Goal: Book appointment/travel/reservation

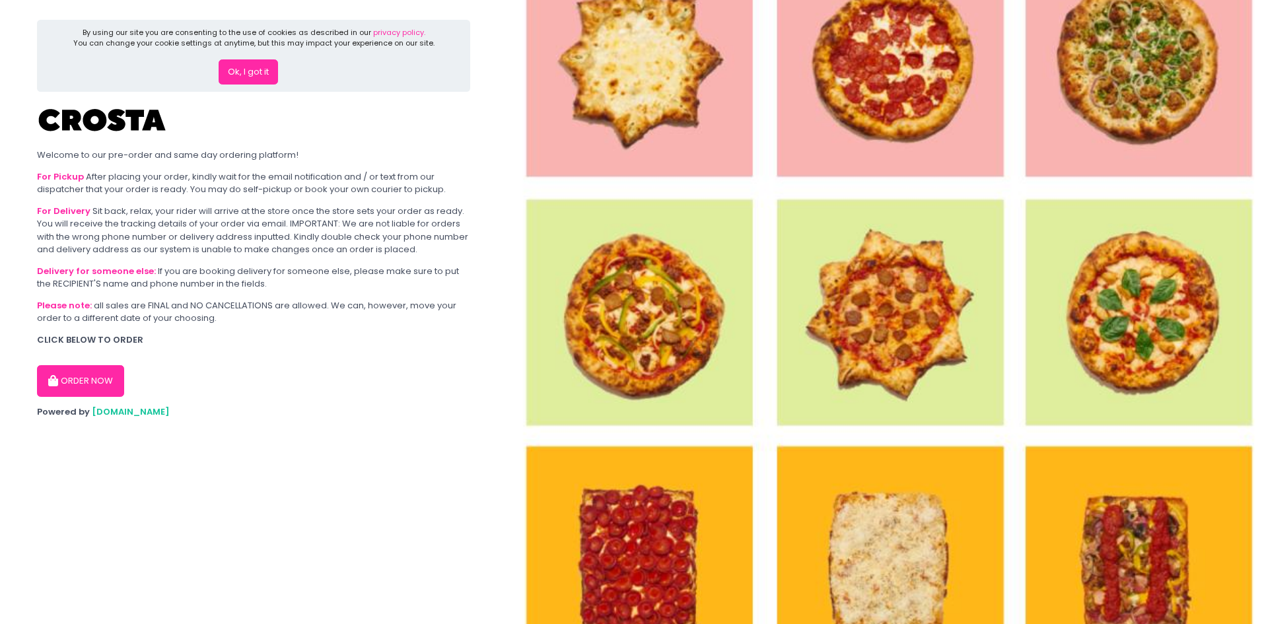
click at [93, 373] on button "ORDER NOW" at bounding box center [80, 381] width 87 height 32
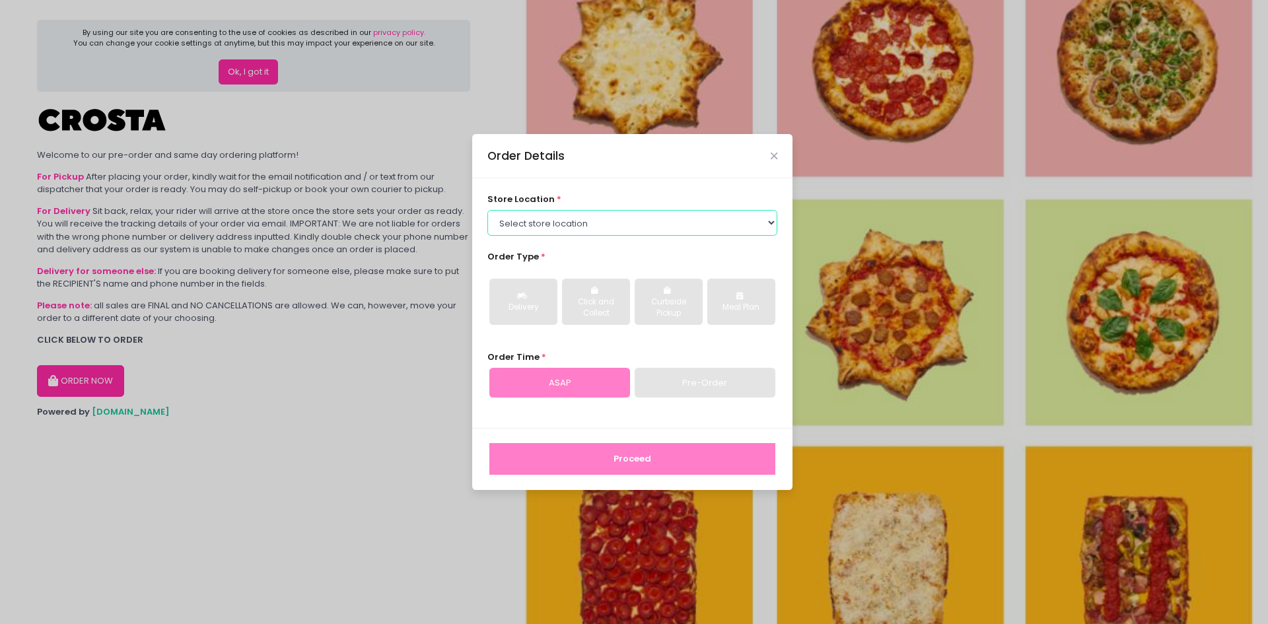
click at [666, 230] on select "Select store location [PERSON_NAME] Pizza - [PERSON_NAME] Pizza - [GEOGRAPHIC_D…" at bounding box center [633, 222] width 291 height 25
select select "5fabb2e53664a8677beaeb89"
click at [488, 210] on select "Select store location [PERSON_NAME] Pizza - [PERSON_NAME] Pizza - [GEOGRAPHIC_D…" at bounding box center [633, 222] width 291 height 25
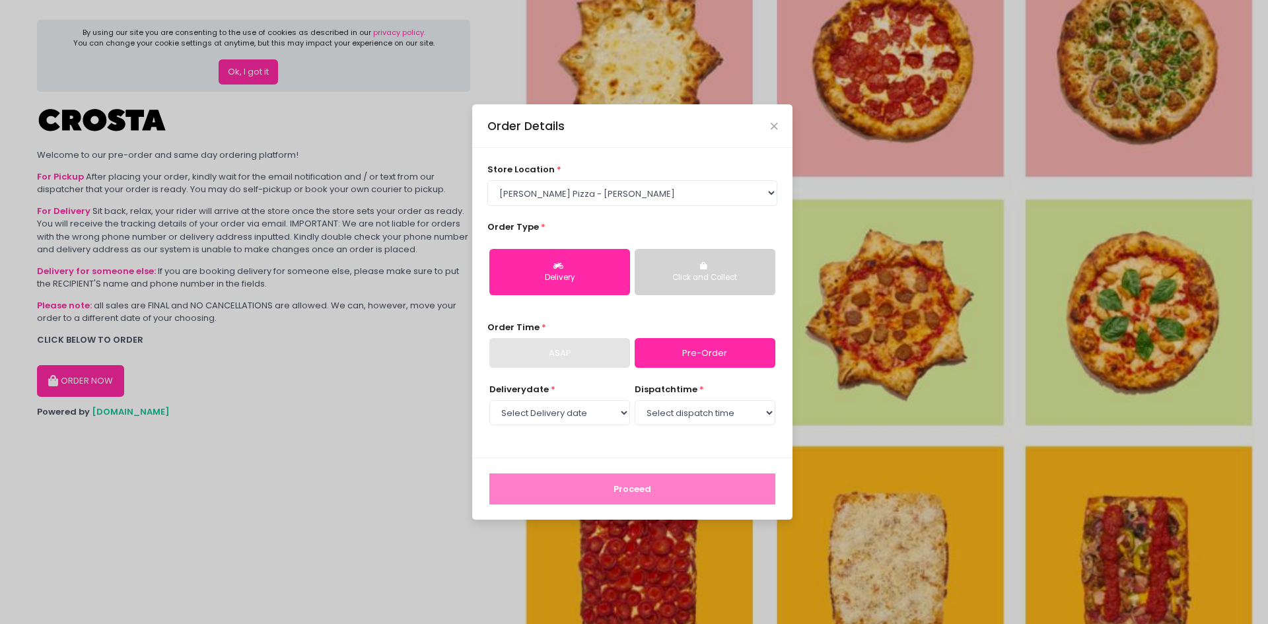
click at [709, 349] on link "Pre-Order" at bounding box center [705, 353] width 141 height 30
click at [614, 412] on select "Select Delivery date [DATE] [DATE] [DATE]" at bounding box center [559, 412] width 141 height 25
select select "[DATE]"
click at [489, 400] on select "Select Delivery date [DATE] [DATE] [DATE]" at bounding box center [559, 412] width 141 height 25
click at [762, 413] on select "Select dispatch time 12:00 PM - 12:30 PM 12:30 PM - 01:00 PM 01:00 PM - 01:30 P…" at bounding box center [705, 412] width 141 height 25
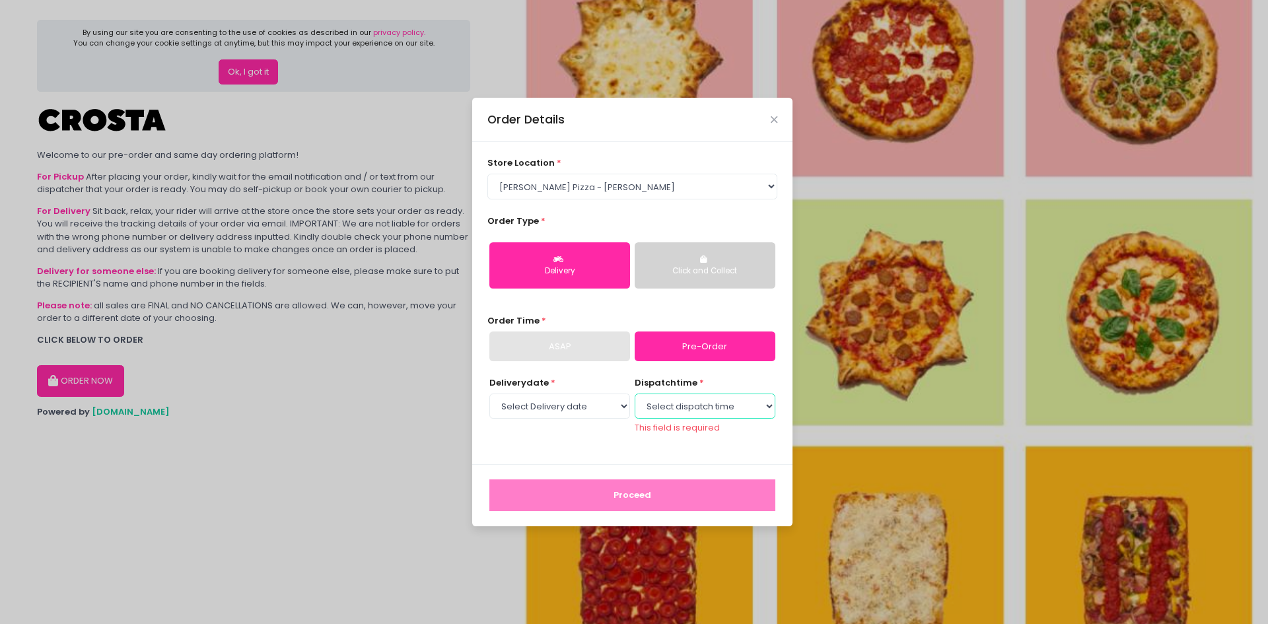
click at [677, 408] on select "Select dispatch time 12:00 PM - 12:30 PM 12:30 PM - 01:00 PM 01:00 PM - 01:30 P…" at bounding box center [705, 406] width 141 height 25
select select "16:30"
click at [635, 400] on select "Select dispatch time 12:00 PM - 12:30 PM 12:30 PM - 01:00 PM 01:00 PM - 01:30 P…" at bounding box center [705, 406] width 141 height 25
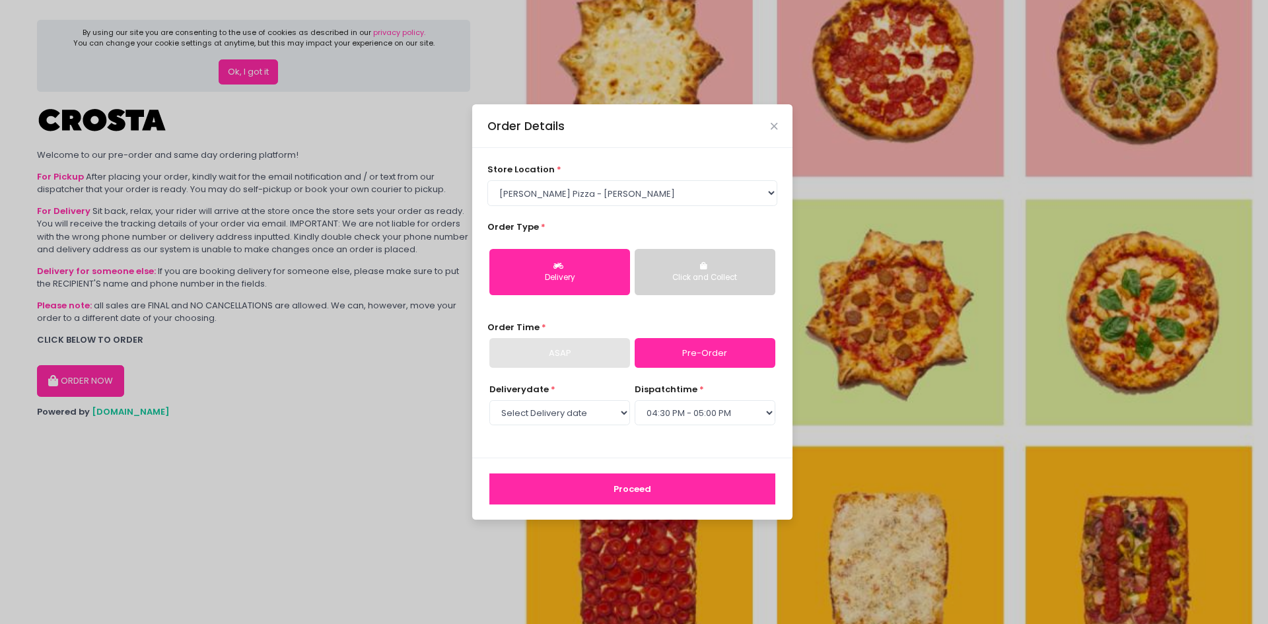
click at [680, 489] on button "Proceed" at bounding box center [632, 490] width 286 height 32
